Goal: Obtain resource: Obtain resource

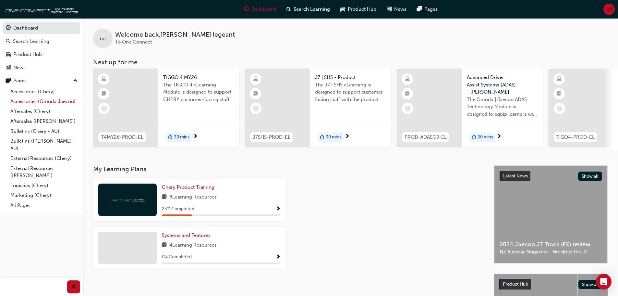
click at [43, 103] on link "Accessories (Omoda Jaecoo)" at bounding box center [44, 101] width 72 height 10
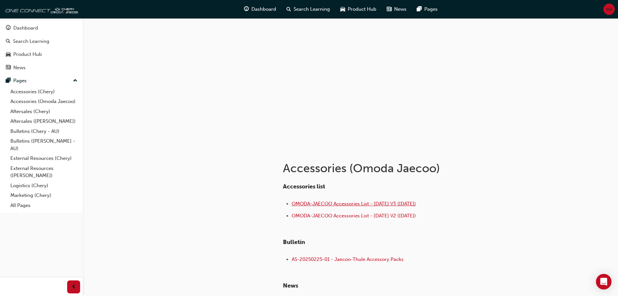
click at [362, 204] on span "OMODA-JAECOO Accessories List - [DATE] V3 ([DATE])" at bounding box center [354, 204] width 124 height 6
click at [36, 95] on link "Accessories (Chery)" at bounding box center [44, 92] width 72 height 10
click at [336, 206] on span "CHERY Accessories List - Aug 25 V3 (18.08.25)" at bounding box center [342, 204] width 100 height 6
